Goal: Task Accomplishment & Management: Use online tool/utility

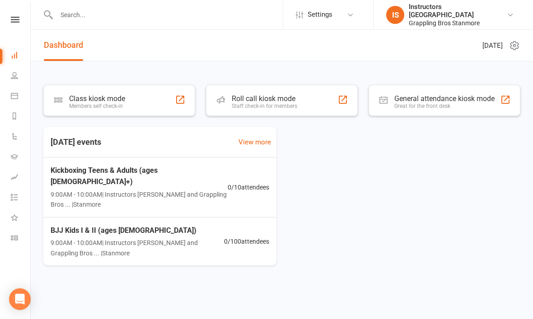
click at [186, 108] on div "Class kiosk mode Members self check-in" at bounding box center [119, 100] width 152 height 31
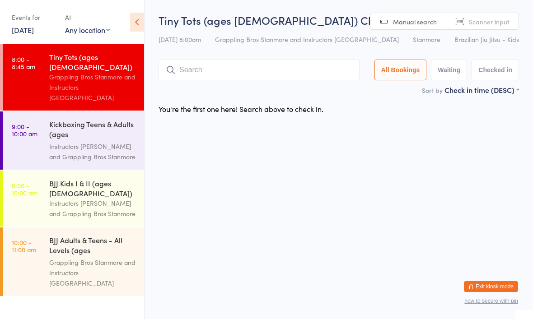
click at [249, 75] on input "search" at bounding box center [259, 70] width 201 height 21
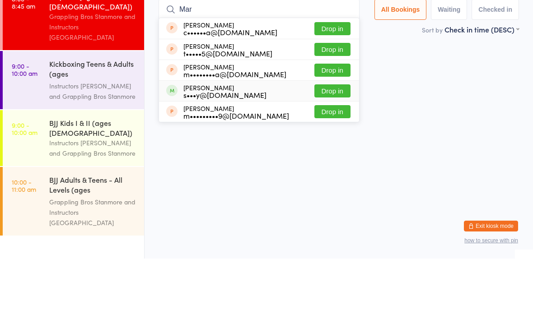
type input "Mar"
click at [187, 152] on div "s•••y@[DOMAIN_NAME]" at bounding box center [224, 155] width 83 height 7
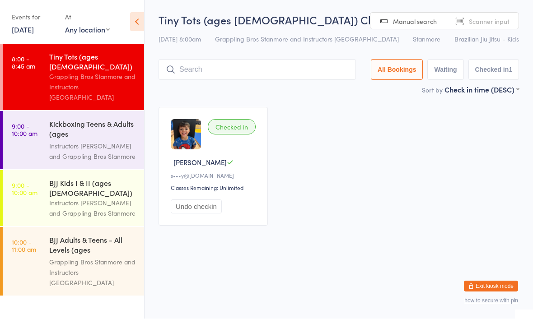
click at [268, 66] on input "search" at bounding box center [257, 70] width 197 height 21
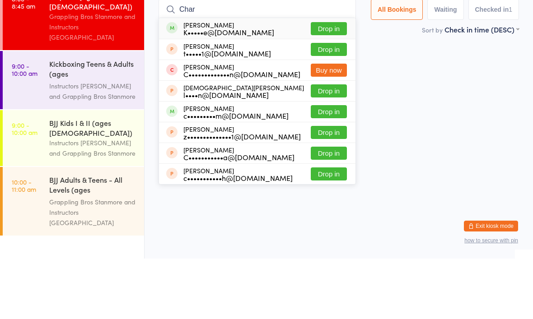
type input "Char"
click at [331, 83] on button "Drop in" at bounding box center [329, 89] width 36 height 13
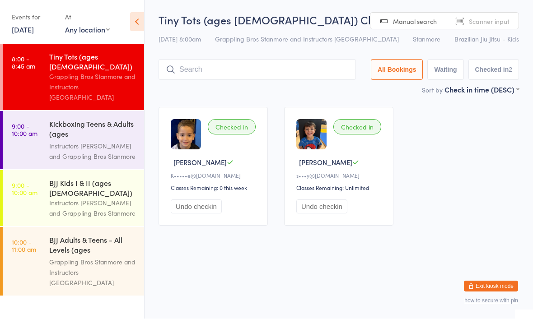
click at [99, 72] on div "Grappling Bros Stanmore and Instructors [GEOGRAPHIC_DATA]" at bounding box center [92, 87] width 87 height 31
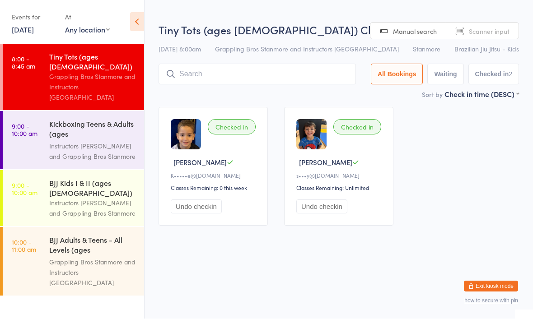
click at [217, 70] on input "search" at bounding box center [257, 74] width 197 height 21
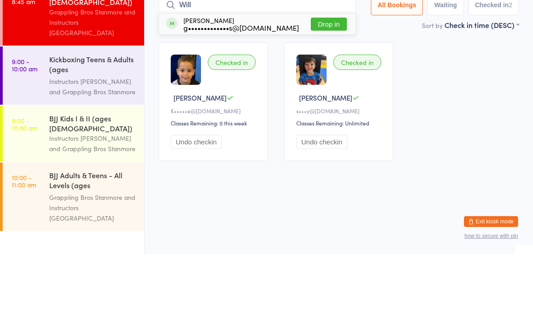
type input "Will"
click at [324, 83] on button "Drop in" at bounding box center [329, 89] width 36 height 13
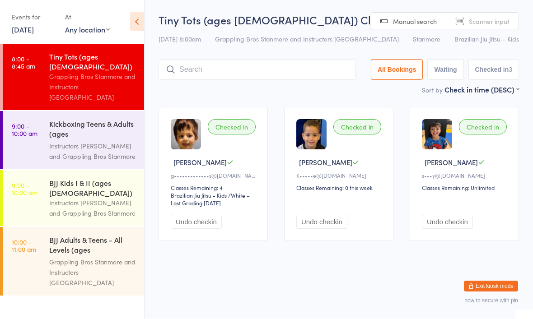
click at [240, 77] on input "search" at bounding box center [257, 70] width 197 height 21
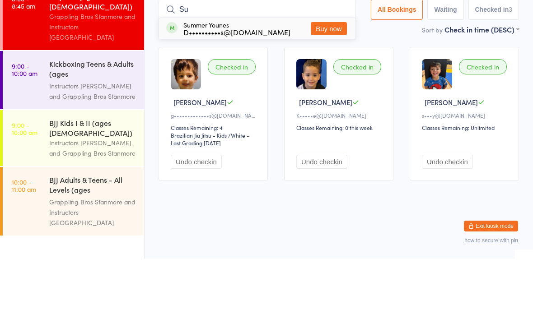
type input "S"
type input "Noa"
click at [325, 83] on button "Drop in" at bounding box center [329, 89] width 36 height 13
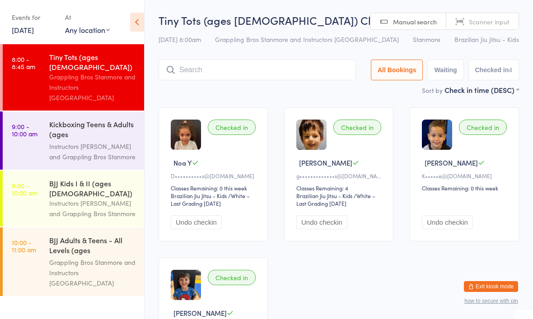
click at [296, 57] on div "Tiny Tots (ages 4-6) Check-in 13 Sep 8:00am Grappling Bros Stanmore and Instruc…" at bounding box center [339, 49] width 361 height 72
click at [276, 75] on input "search" at bounding box center [257, 70] width 197 height 21
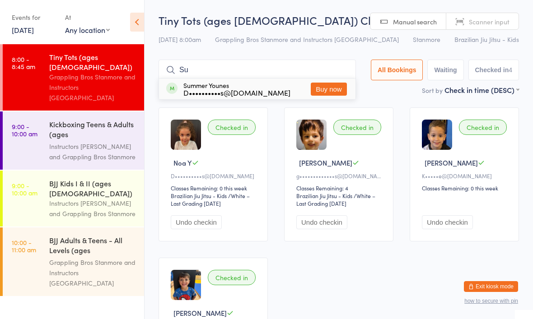
type input "S"
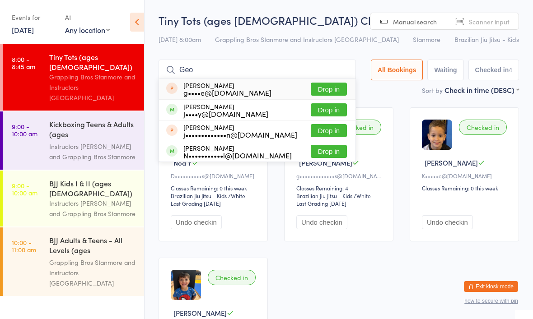
type input "Geo"
click at [322, 112] on button "Drop in" at bounding box center [329, 109] width 36 height 13
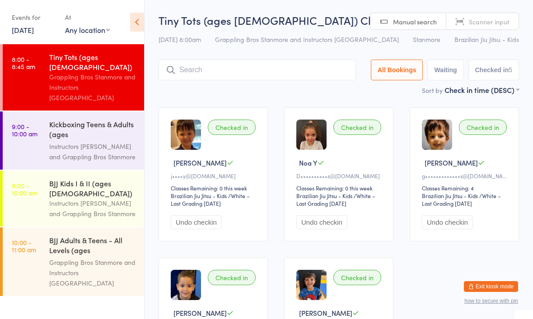
click at [36, 171] on link "9:00 - 10:00 am BJJ Kids I & II (ages 7-13) Instructors Stanmore and Grappling …" at bounding box center [73, 199] width 141 height 56
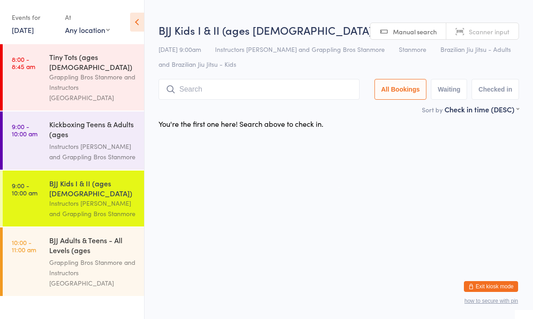
click at [240, 86] on input "search" at bounding box center [259, 89] width 201 height 21
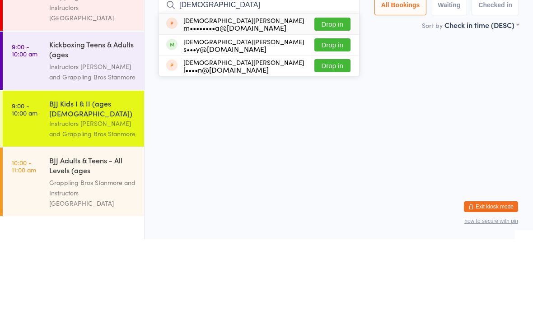
type input "Christian"
click at [333, 118] on button "Drop in" at bounding box center [333, 124] width 36 height 13
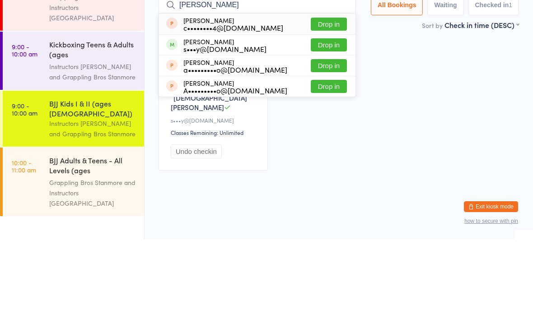
type input "Matthew"
click at [328, 118] on button "Drop in" at bounding box center [329, 124] width 36 height 13
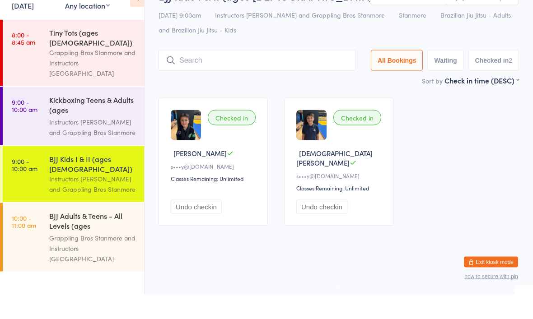
click at [100, 72] on div "Grappling Bros Stanmore and Instructors [GEOGRAPHIC_DATA]" at bounding box center [92, 87] width 87 height 31
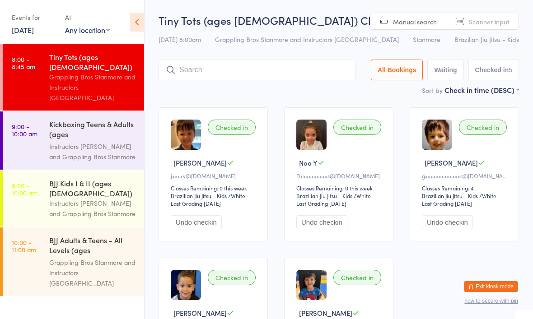
click at [303, 71] on input "search" at bounding box center [257, 70] width 197 height 21
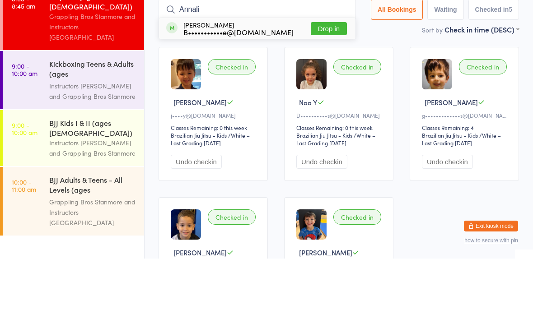
type input "Annali"
click at [195, 89] on div "B•••••••••••e@tpg.com.au" at bounding box center [238, 92] width 110 height 7
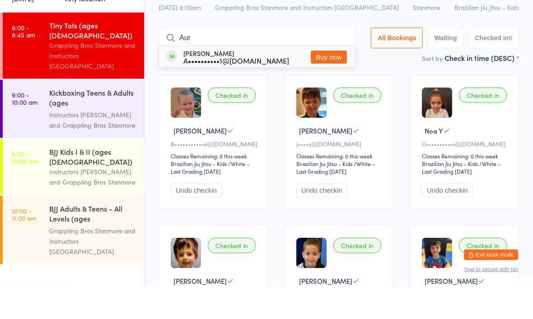
click at [275, 121] on div "Checked in Annalise P B•••••••••••e@tpg.com.au Classes Remaining: 0 this week B…" at bounding box center [338, 249] width 377 height 301
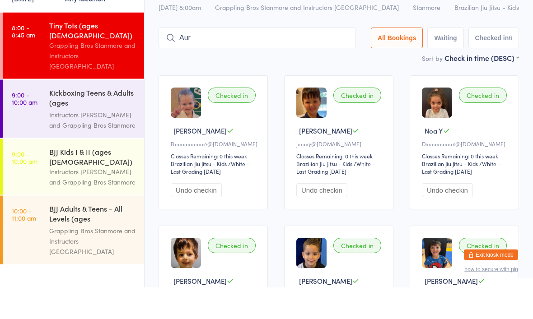
scroll to position [32, 0]
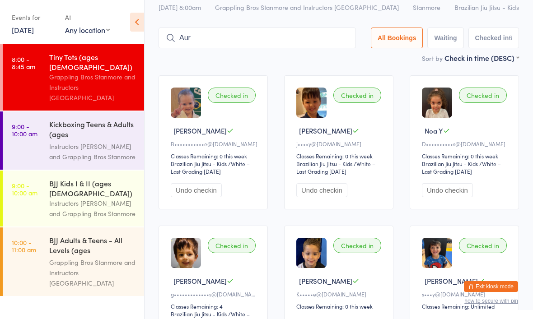
click at [253, 37] on input "Aur" at bounding box center [257, 38] width 197 height 21
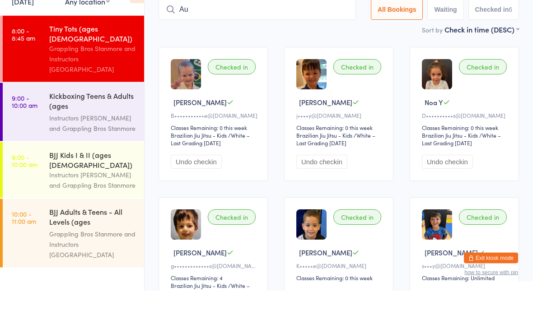
type input "A"
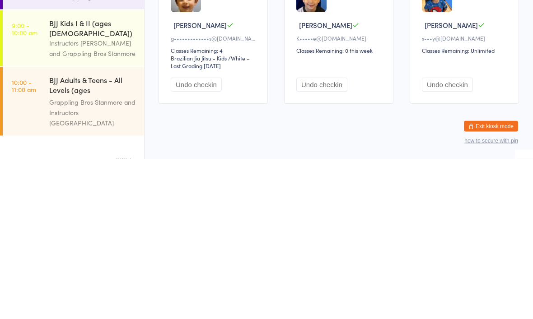
scroll to position [151, 0]
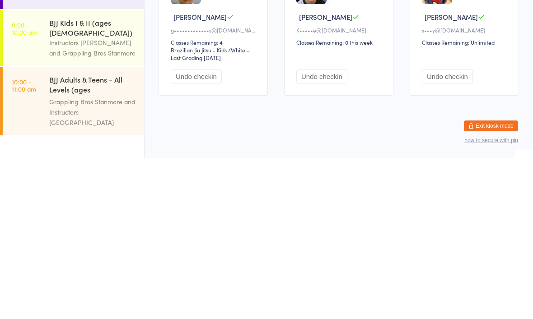
click at [399, 113] on html "You have now entered Kiosk Mode. Members will be able to check themselves in us…" at bounding box center [266, 23] width 533 height 319
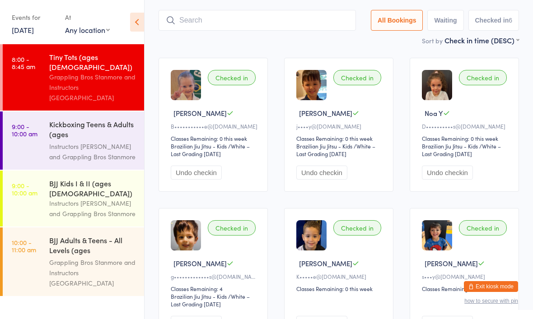
scroll to position [0, 0]
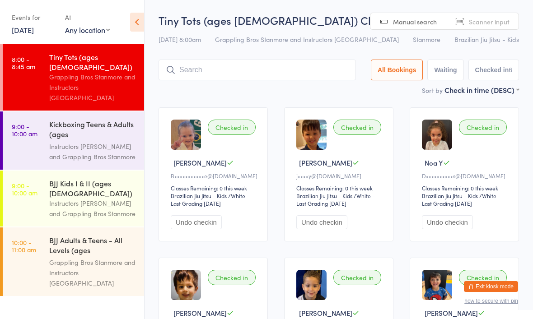
click at [294, 64] on input "search" at bounding box center [257, 70] width 197 height 21
click at [101, 119] on div "Kickboxing Teens & Adults (ages [DEMOGRAPHIC_DATA]+)" at bounding box center [92, 130] width 87 height 22
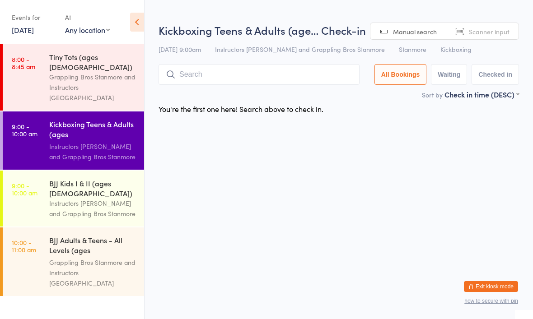
click at [114, 72] on div "Grappling Bros Stanmore and Instructors [GEOGRAPHIC_DATA]" at bounding box center [92, 87] width 87 height 31
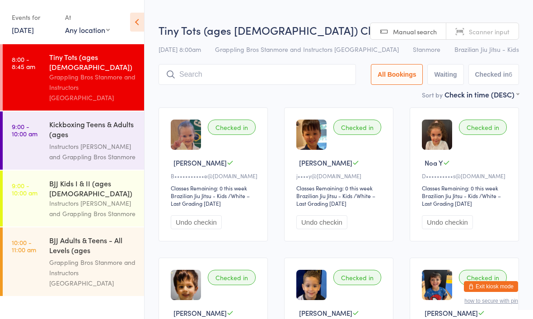
click at [106, 198] on div "Instructors [PERSON_NAME] and Grappling Bros Stanmore" at bounding box center [92, 208] width 87 height 21
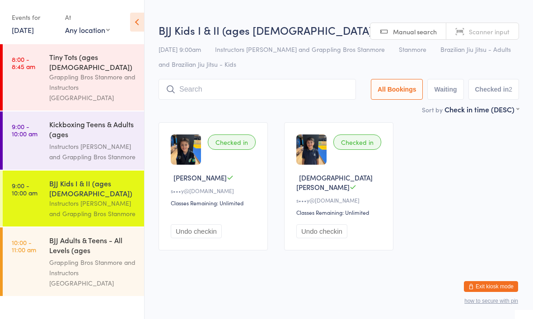
click at [229, 69] on div "13 Sep 9:00am Instructors Stanmore and Grappling Bros Stanmore Stanmore Brazili…" at bounding box center [339, 57] width 361 height 30
click at [259, 90] on input "search" at bounding box center [257, 89] width 197 height 21
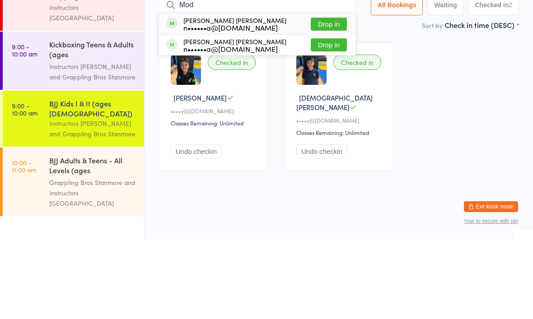
type input "Mod"
click at [318, 98] on button "Drop in" at bounding box center [329, 104] width 36 height 13
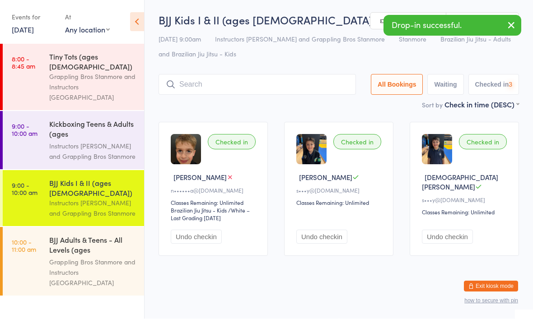
scroll to position [0, 0]
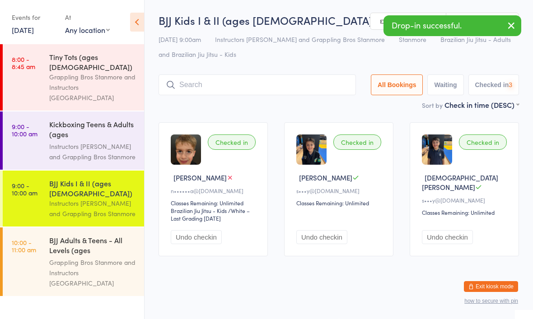
click at [289, 80] on input "search" at bounding box center [257, 85] width 197 height 21
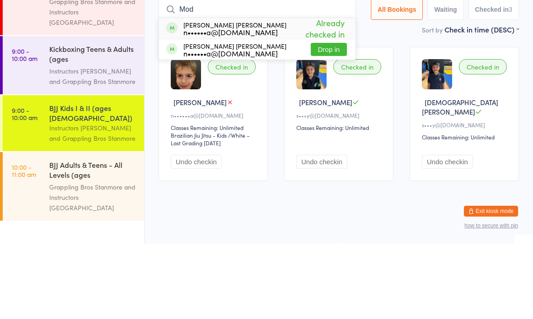
type input "Mod"
click at [268, 115] on div "Archer Modica n••••••a@bigpond.com Drop in" at bounding box center [257, 125] width 197 height 20
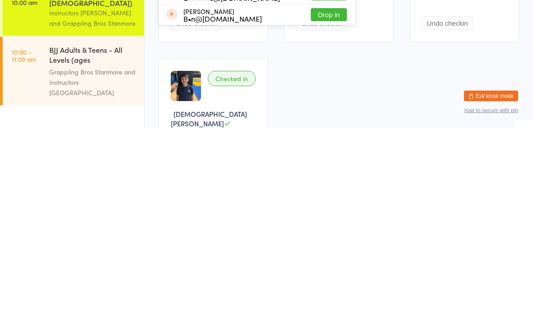
scroll to position [23, 0]
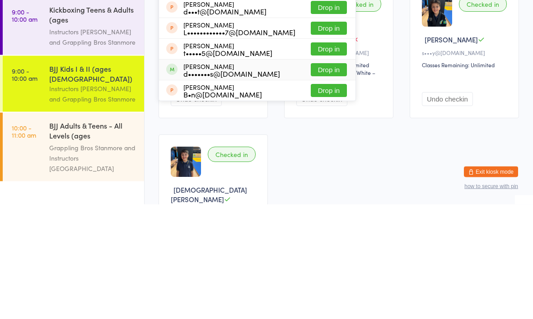
type input "Thomas"
click at [206, 178] on div "Thomas Drebber d•••••••s@yahoo.com.au" at bounding box center [231, 185] width 97 height 14
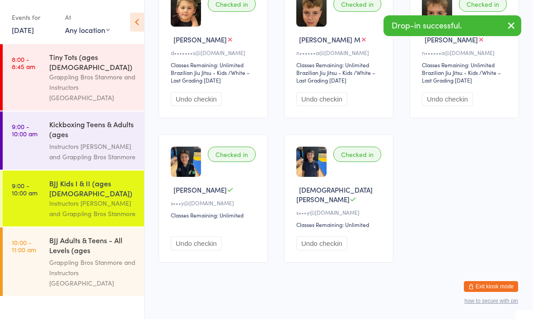
scroll to position [0, 0]
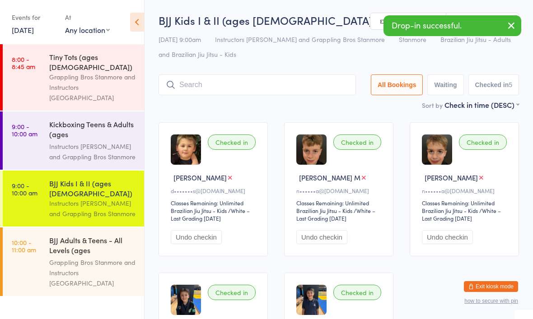
click at [208, 195] on div "d•••••••s@[DOMAIN_NAME]" at bounding box center [215, 191] width 88 height 8
click at [169, 170] on div "Checked in Thomas D d•••••••s@yahoo.com.au Classes Remaining: Unlimited Brazili…" at bounding box center [213, 189] width 109 height 134
click at [185, 157] on img at bounding box center [186, 150] width 30 height 30
click at [215, 200] on div "Checked in Thomas D d•••••••s@yahoo.com.au Classes Remaining: Unlimited Brazili…" at bounding box center [213, 189] width 109 height 134
click at [191, 244] on button "Undo checkin" at bounding box center [196, 237] width 51 height 14
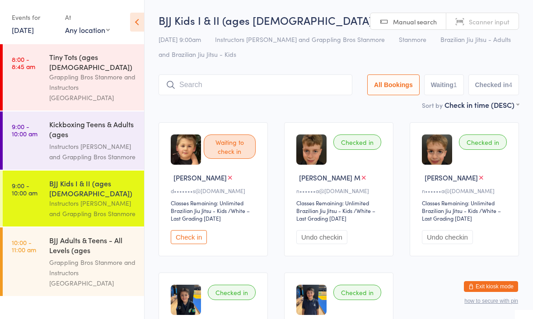
click at [189, 244] on button "Check in" at bounding box center [189, 237] width 36 height 14
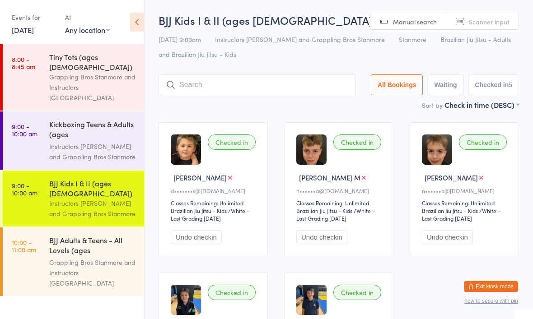
click at [210, 80] on input "search" at bounding box center [257, 85] width 197 height 21
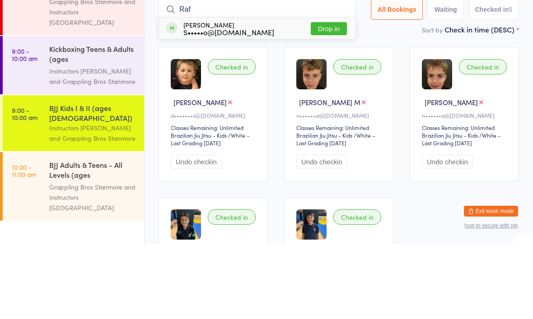
type input "Raf"
click at [313, 98] on button "Drop in" at bounding box center [329, 104] width 36 height 13
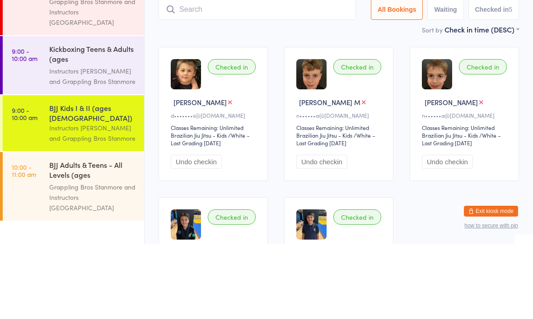
scroll to position [75, 0]
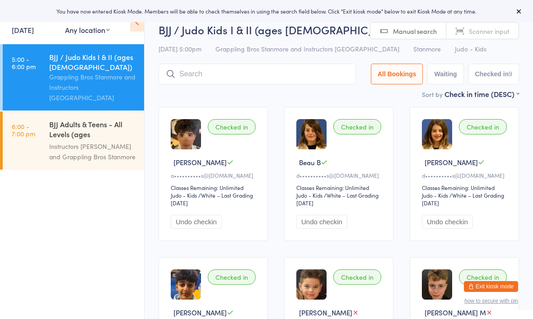
click at [311, 77] on input "search" at bounding box center [257, 74] width 197 height 21
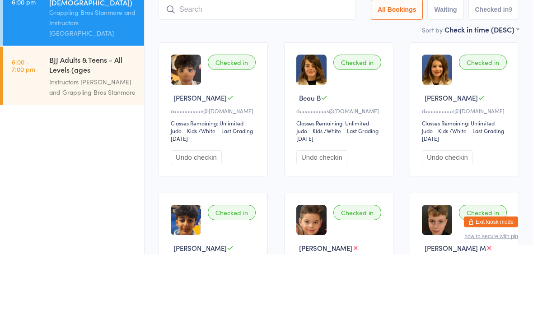
type input "N"
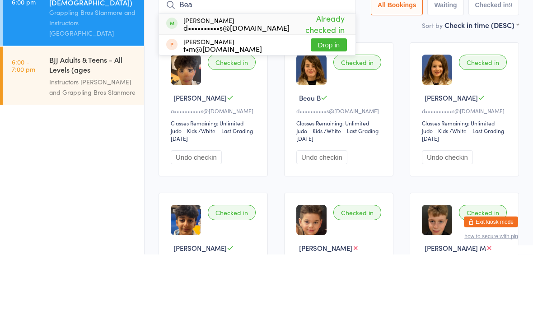
type input "Bea"
click at [318, 75] on span "Already checked in" at bounding box center [318, 88] width 57 height 27
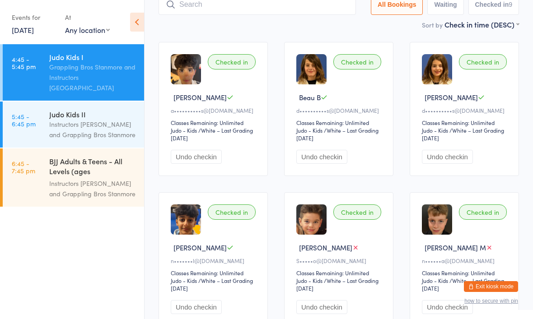
scroll to position [59, 0]
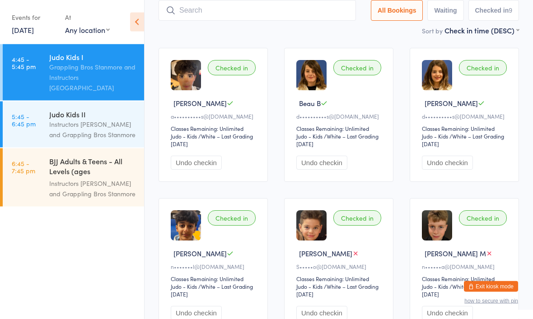
click at [20, 34] on link "11 Sep, 2025" at bounding box center [23, 30] width 22 height 10
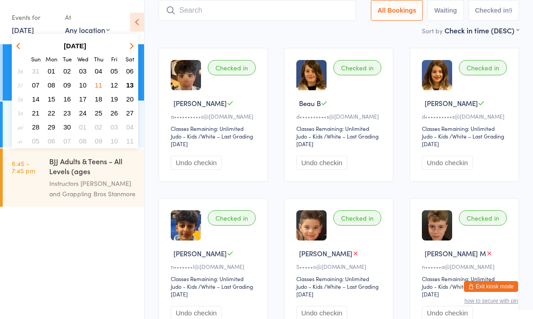
click at [64, 255] on ul "4:45 - 5:45 pm Judo Kids I Grappling Bros Stanmore and Instructors Stanmore 5:4…" at bounding box center [72, 181] width 144 height 275
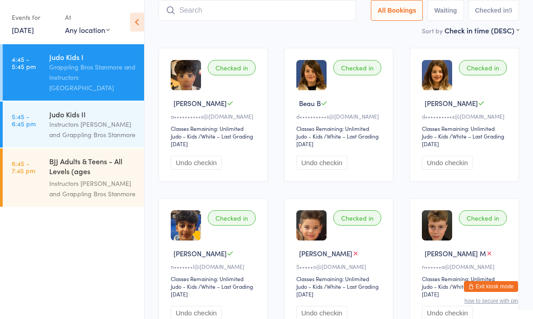
click at [132, 88] on div "Judo Kids I Grappling Bros Stanmore and Instructors Stanmore" at bounding box center [96, 72] width 95 height 56
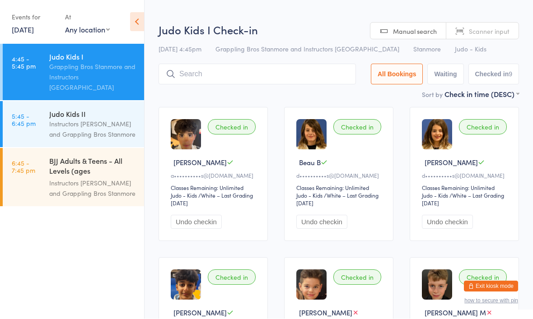
scroll to position [0, 0]
click at [33, 33] on link "11 Sep, 2025" at bounding box center [23, 30] width 22 height 10
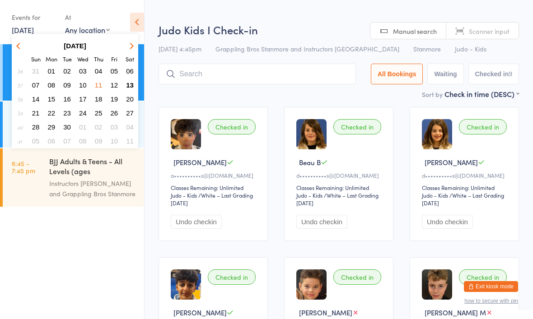
click at [133, 83] on span "13" at bounding box center [130, 85] width 8 height 8
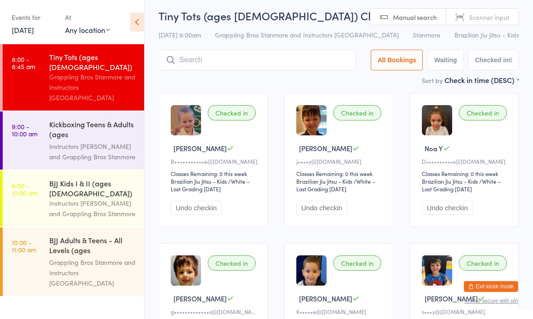
scroll to position [121, 0]
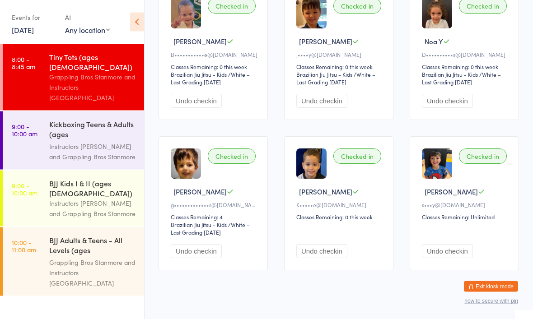
click at [98, 198] on div "Instructors [PERSON_NAME] and Grappling Bros Stanmore" at bounding box center [92, 208] width 87 height 21
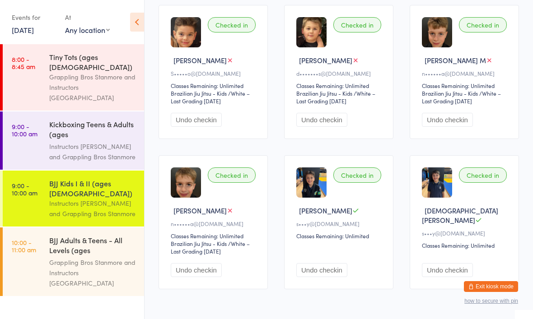
scroll to position [118, 0]
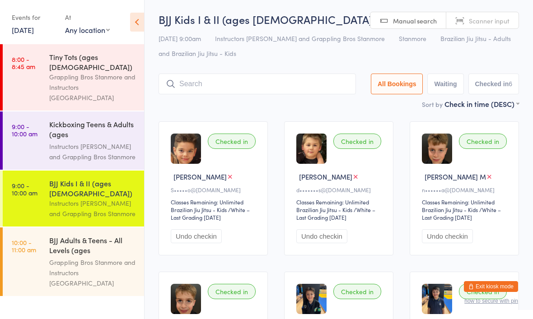
click at [256, 86] on input "search" at bounding box center [257, 84] width 197 height 21
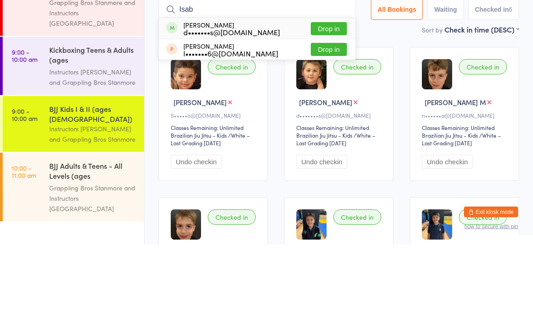
type input "Isab"
click at [324, 97] on button "Drop in" at bounding box center [329, 103] width 36 height 13
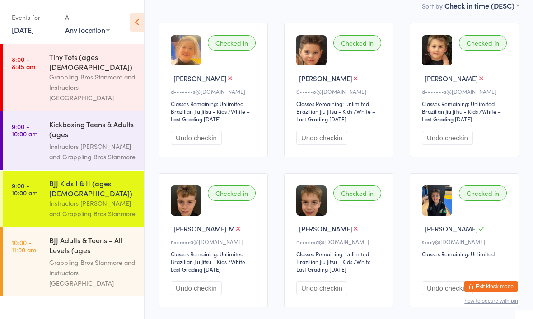
scroll to position [0, 0]
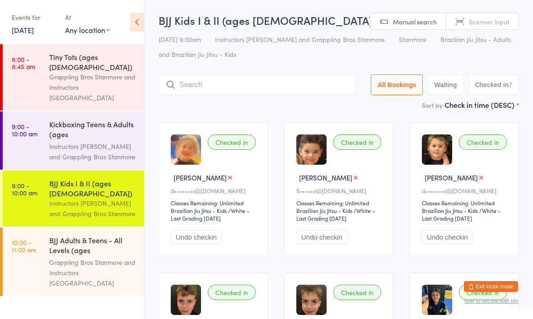
click at [260, 90] on input "search" at bounding box center [257, 85] width 197 height 21
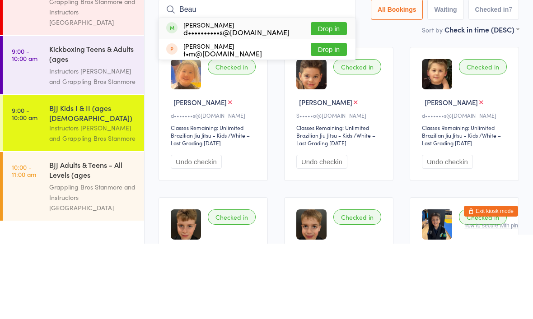
type input "Beau"
click at [327, 98] on button "Drop in" at bounding box center [329, 104] width 36 height 13
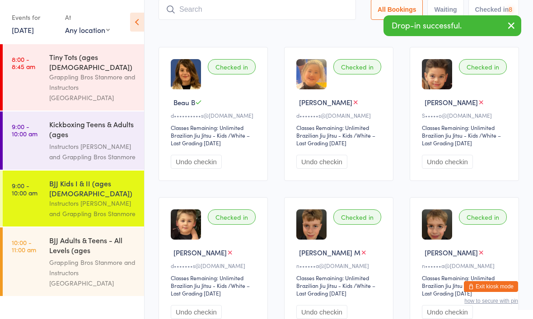
click at [221, 12] on input "search" at bounding box center [257, 9] width 197 height 21
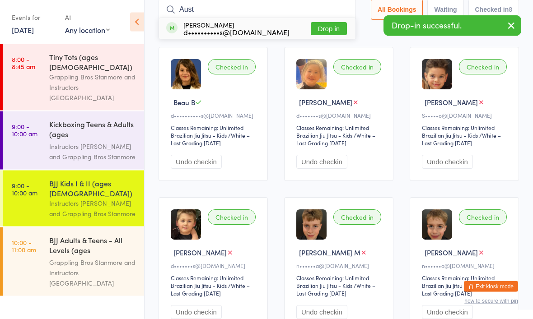
type input "Aust"
click at [329, 30] on button "Drop in" at bounding box center [329, 29] width 36 height 13
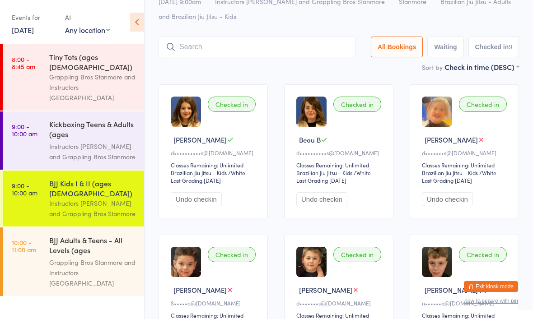
scroll to position [0, 0]
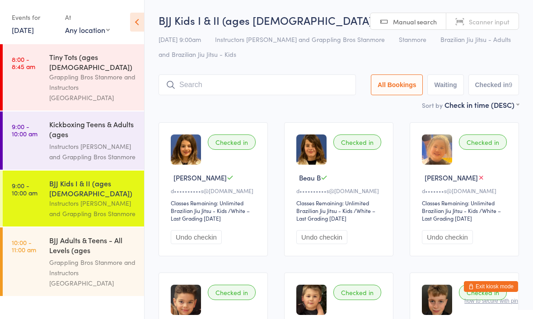
click at [257, 86] on input "search" at bounding box center [257, 85] width 197 height 21
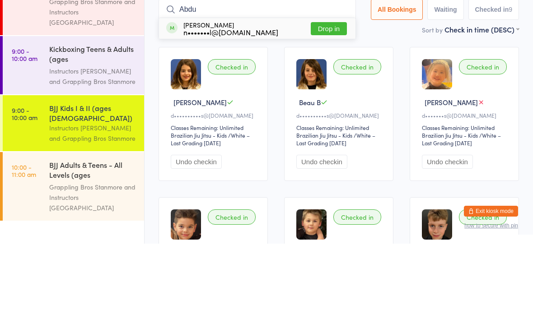
type input "Abdu"
click at [330, 98] on button "Drop in" at bounding box center [329, 104] width 36 height 13
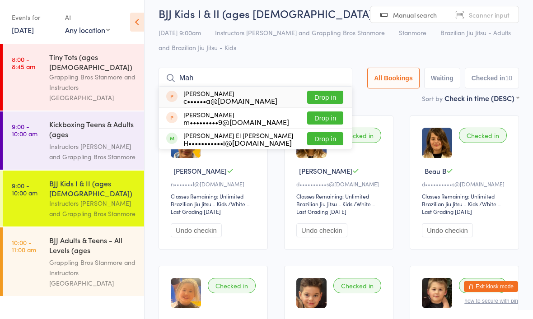
scroll to position [5, 0]
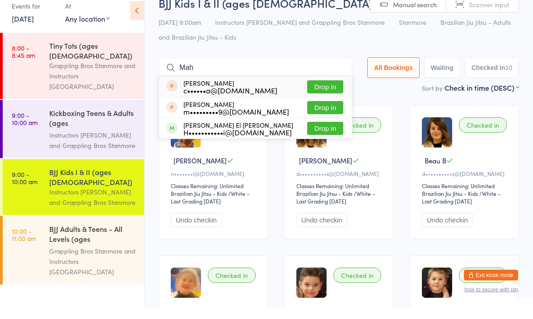
type input "Mah"
click at [322, 134] on button "Drop in" at bounding box center [325, 140] width 36 height 13
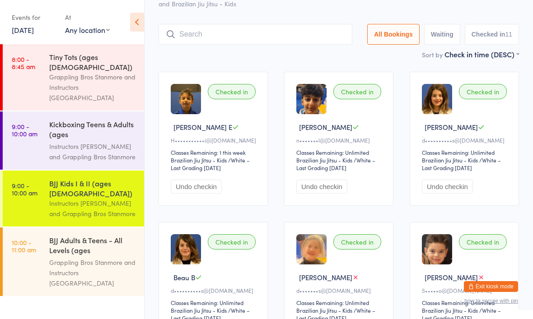
scroll to position [52, 0]
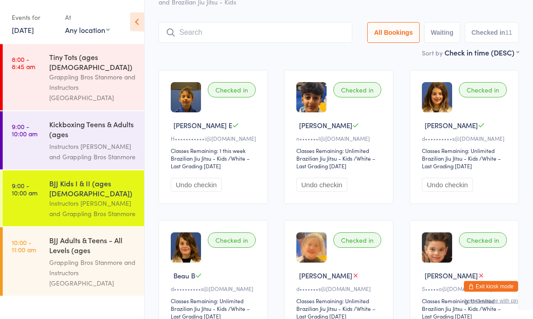
click at [453, 192] on button "Undo checkin" at bounding box center [447, 185] width 51 height 14
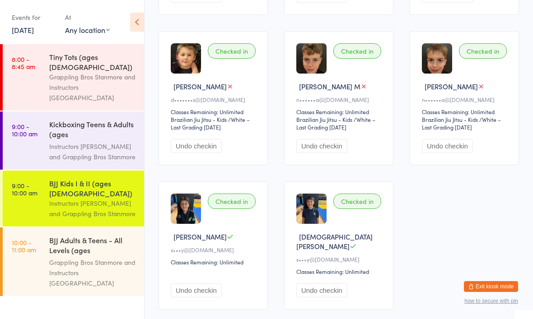
scroll to position [428, 0]
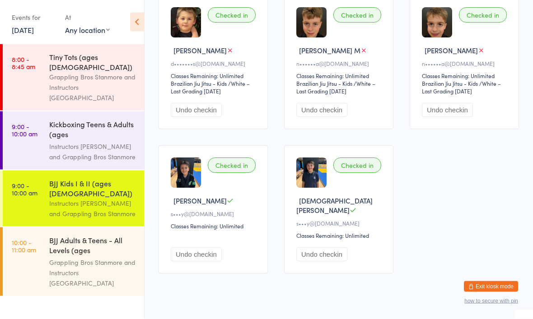
click at [93, 141] on div "Instructors [PERSON_NAME] and Grappling Bros Stanmore" at bounding box center [92, 151] width 87 height 21
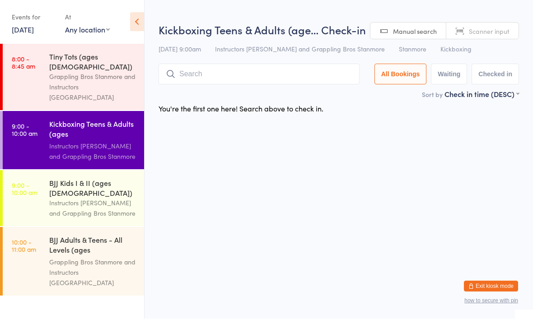
click at [88, 178] on div "BJJ Kids I & II (ages [DEMOGRAPHIC_DATA])" at bounding box center [92, 188] width 87 height 20
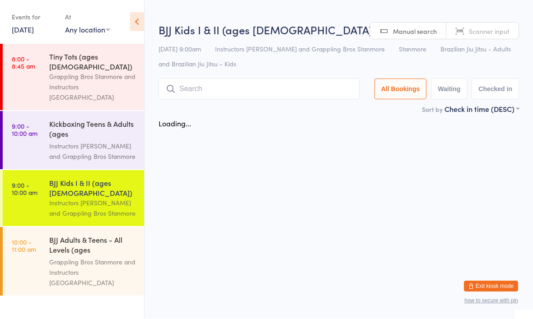
scroll to position [0, 0]
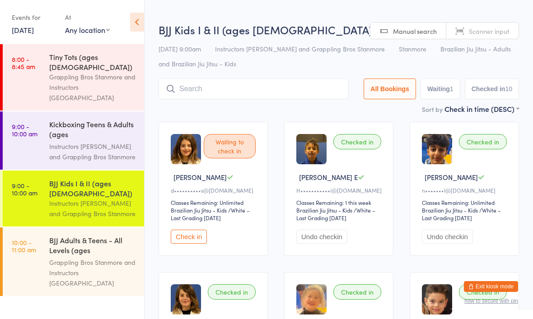
click at [96, 141] on div "Instructors [PERSON_NAME] and Grappling Bros Stanmore" at bounding box center [92, 151] width 87 height 21
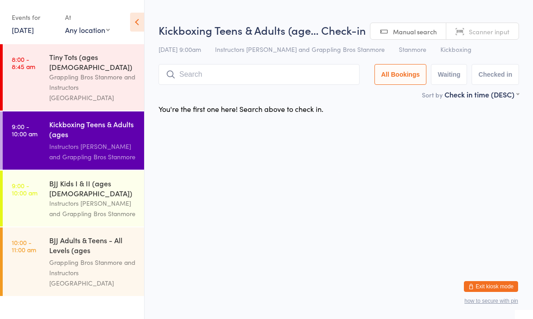
click at [83, 198] on div "Instructors [PERSON_NAME] and Grappling Bros Stanmore" at bounding box center [92, 208] width 87 height 21
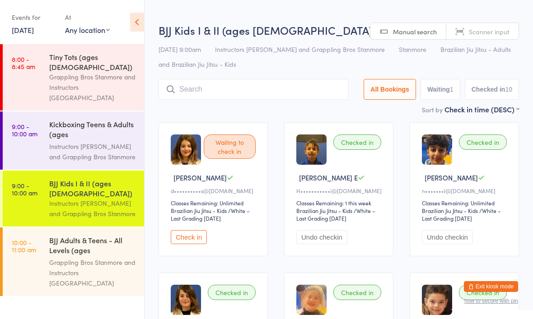
click at [76, 235] on div "BJJ Adults & Teens - All Levels (ages [DEMOGRAPHIC_DATA]+)" at bounding box center [92, 246] width 87 height 22
